Goal: Information Seeking & Learning: Learn about a topic

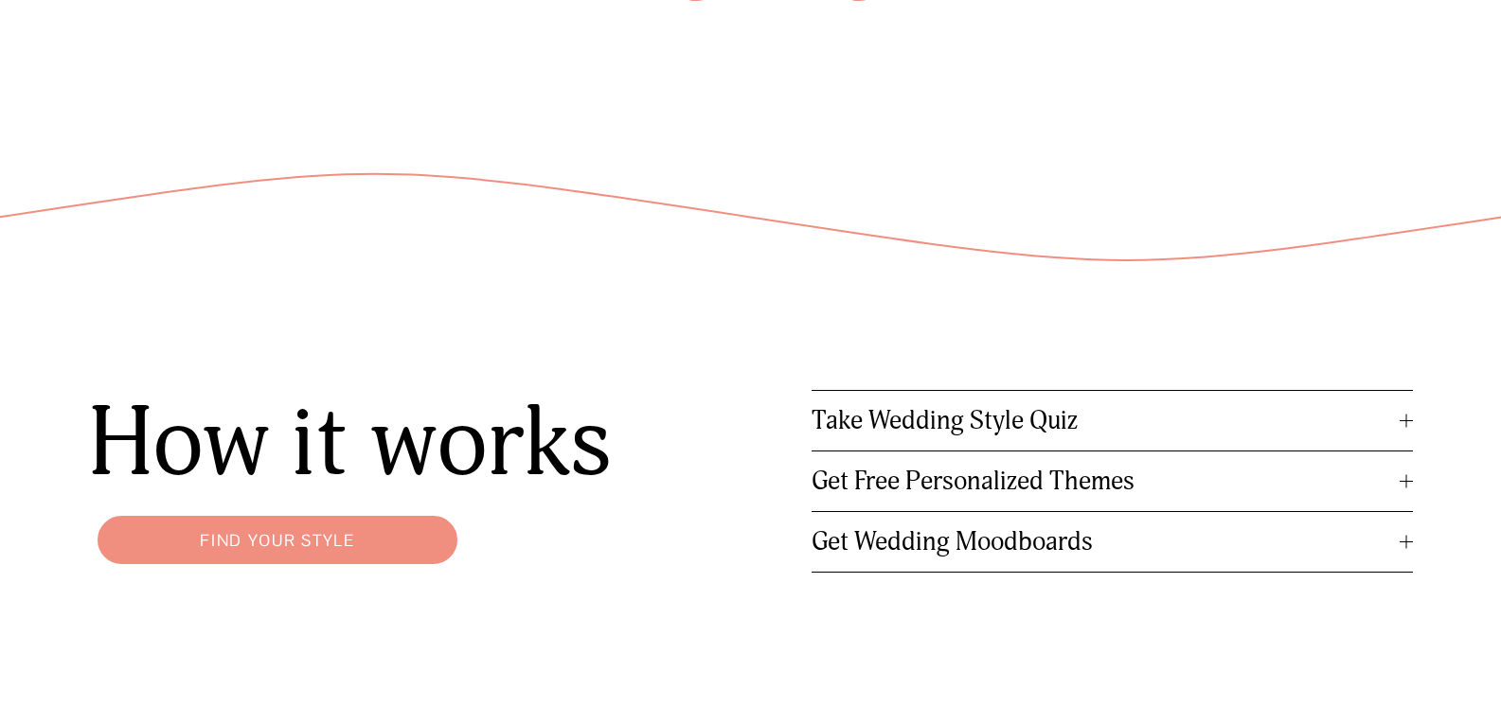
scroll to position [2178, 0]
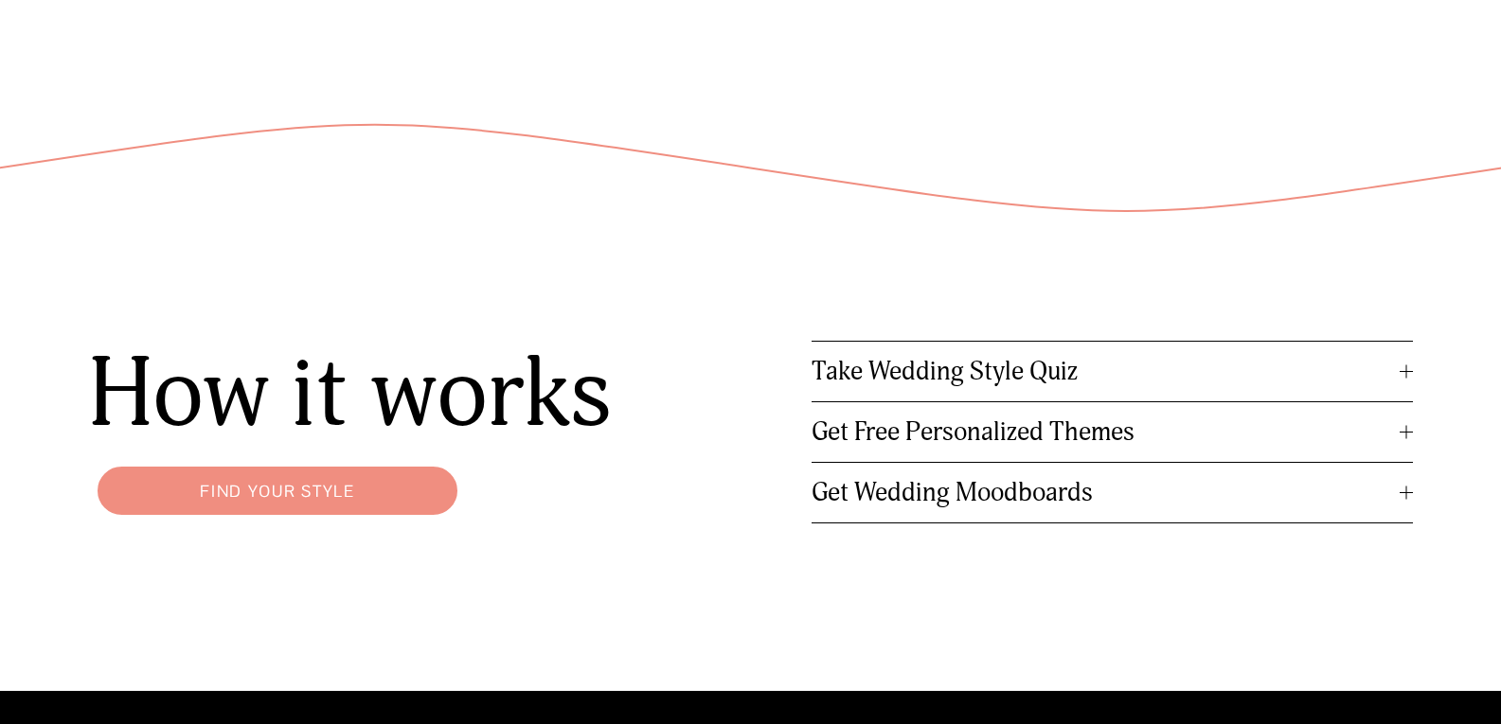
click at [1209, 387] on span "Take Wedding Style Quiz" at bounding box center [1106, 371] width 589 height 31
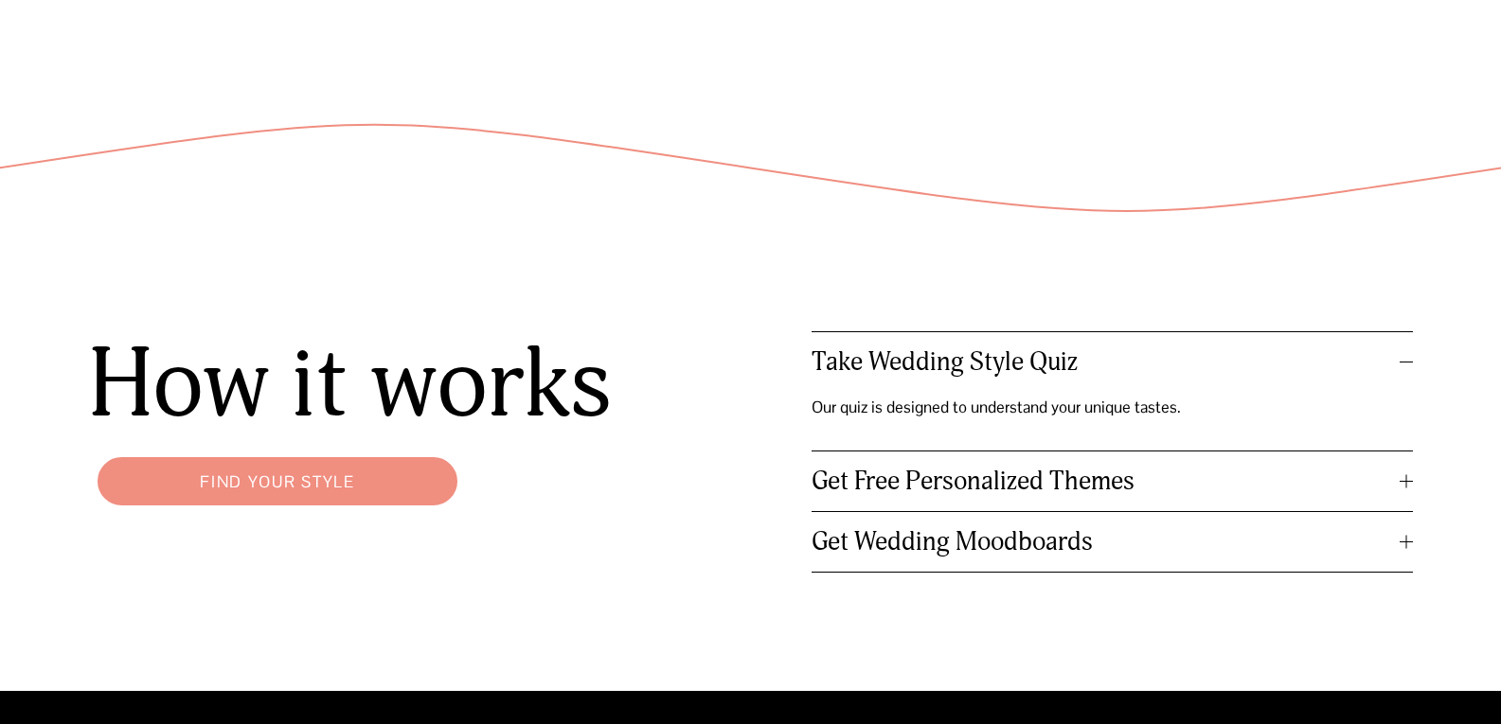
click at [1093, 414] on p "Our quiz is designed to understand your unique tastes." at bounding box center [1022, 407] width 421 height 30
click at [958, 415] on p "Our quiz is designed to understand your unique tastes." at bounding box center [1022, 407] width 421 height 30
click at [1006, 476] on span "Get Free Personalized Themes" at bounding box center [1106, 481] width 589 height 31
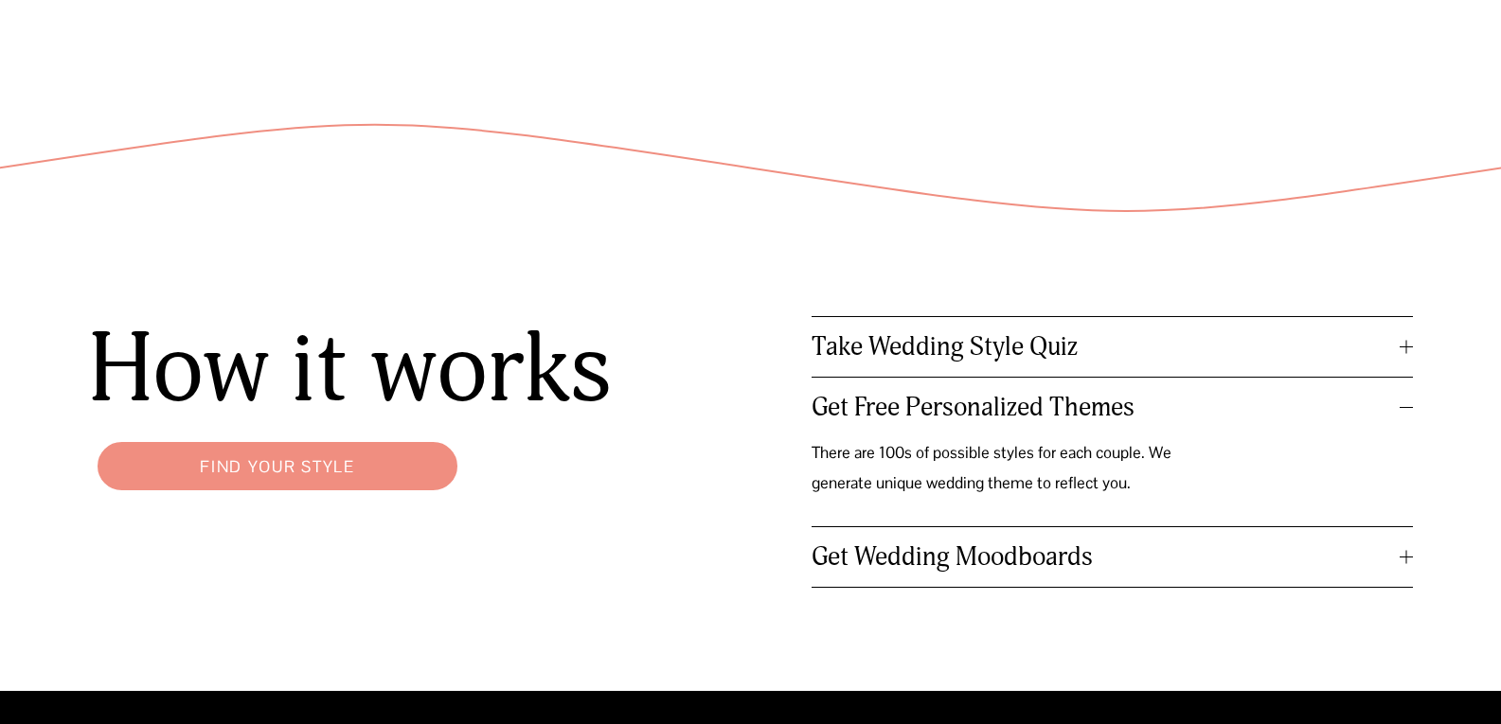
click at [1009, 565] on span "Get Wedding Moodboards" at bounding box center [1106, 557] width 589 height 31
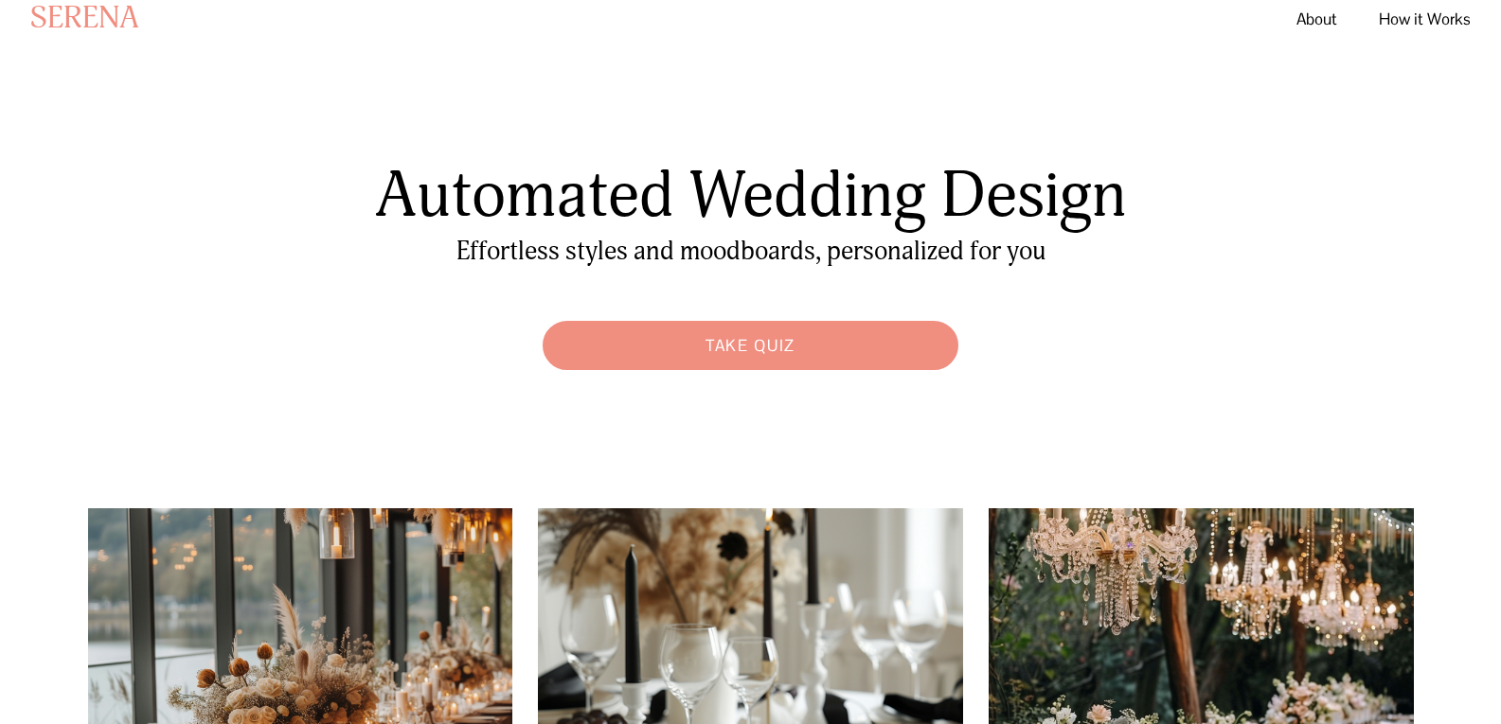
scroll to position [0, 0]
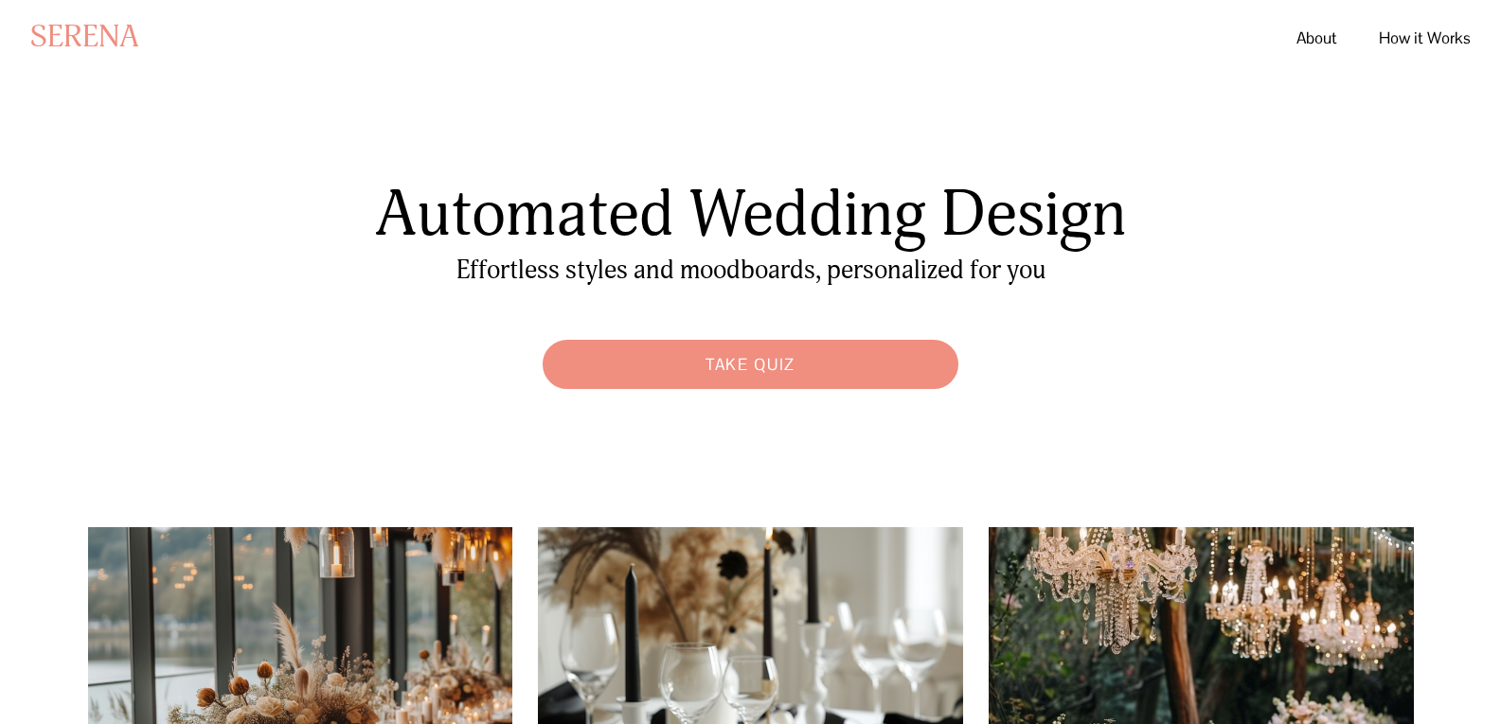
click at [1321, 43] on link "About" at bounding box center [1316, 38] width 41 height 34
